Goal: Task Accomplishment & Management: Use online tool/utility

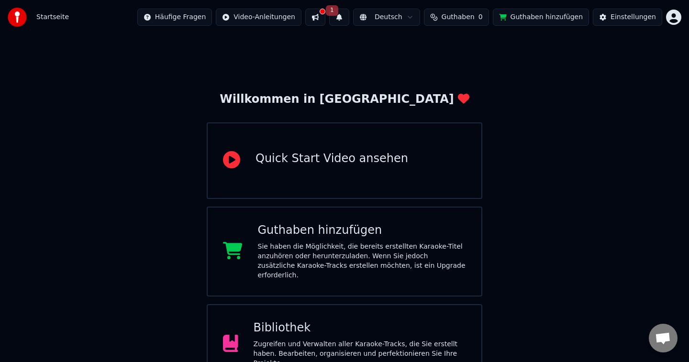
click at [538, 17] on button "Guthaben hinzufügen" at bounding box center [541, 17] width 97 height 17
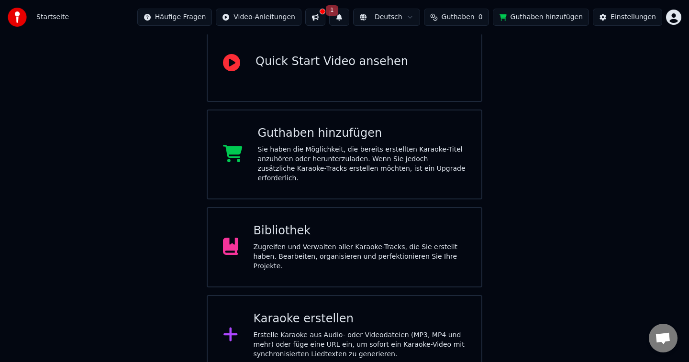
click at [290, 242] on div "Zugreifen und Verwalten aller Karaoke-Tracks, die Sie erstellt haben. Bearbeite…" at bounding box center [359, 256] width 213 height 29
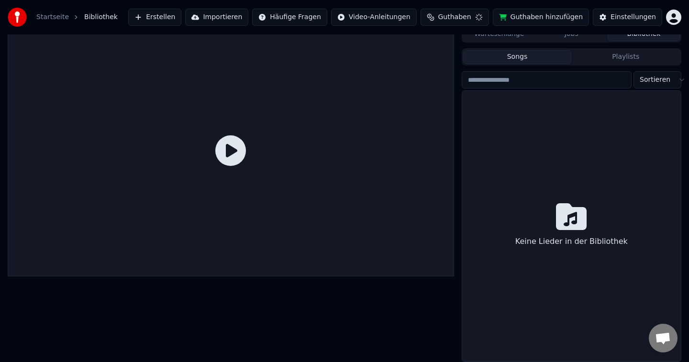
scroll to position [9, 0]
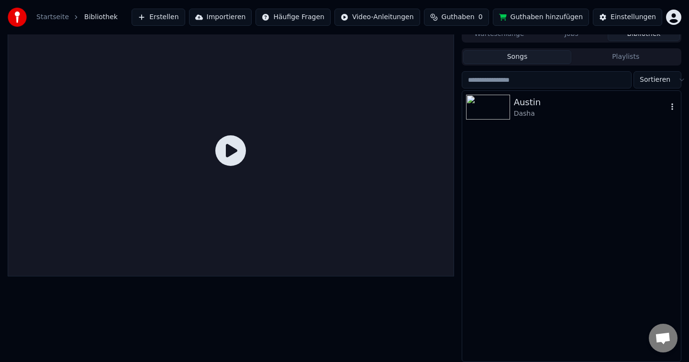
click at [516, 106] on div "Austin" at bounding box center [591, 102] width 154 height 13
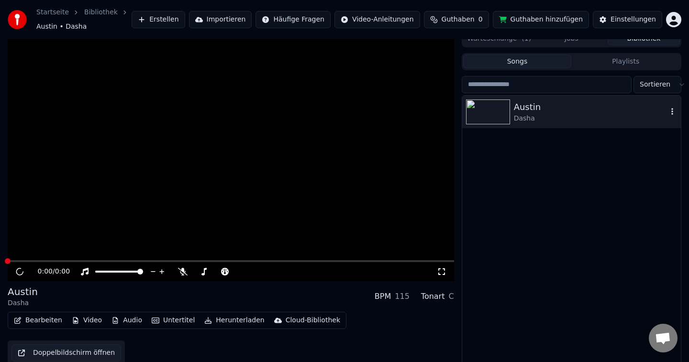
scroll to position [13, 0]
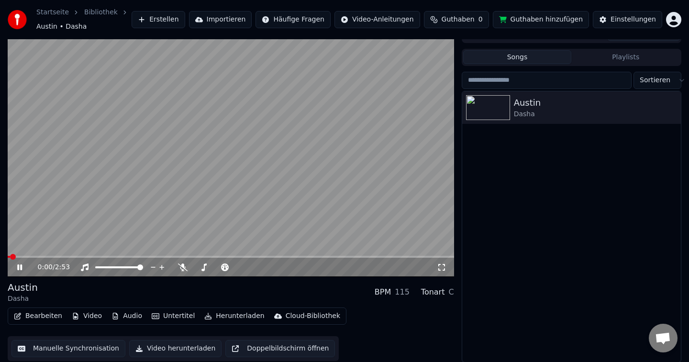
click at [174, 317] on button "Untertitel" at bounding box center [173, 315] width 51 height 13
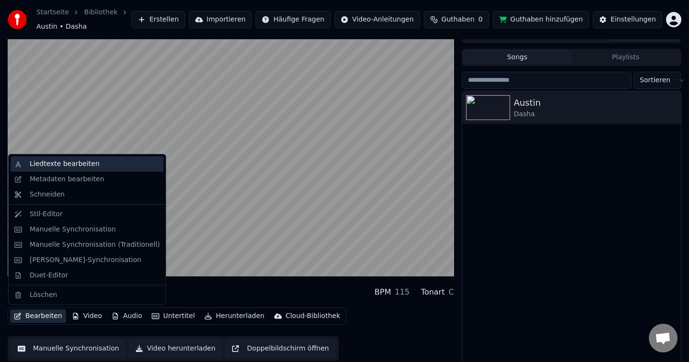
click at [46, 165] on div "Liedtexte bearbeiten" at bounding box center [65, 164] width 70 height 10
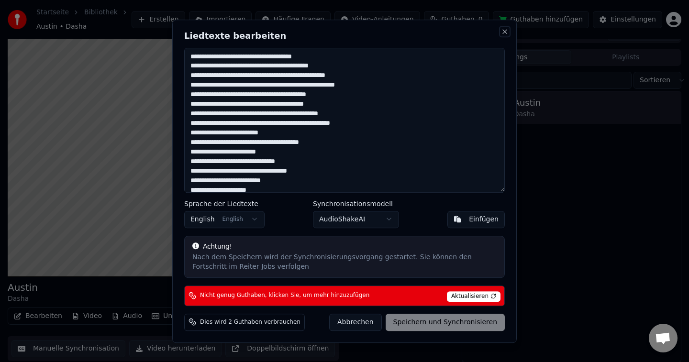
click at [505, 31] on button "Close" at bounding box center [505, 32] width 8 height 8
